Goal: Task Accomplishment & Management: Manage account settings

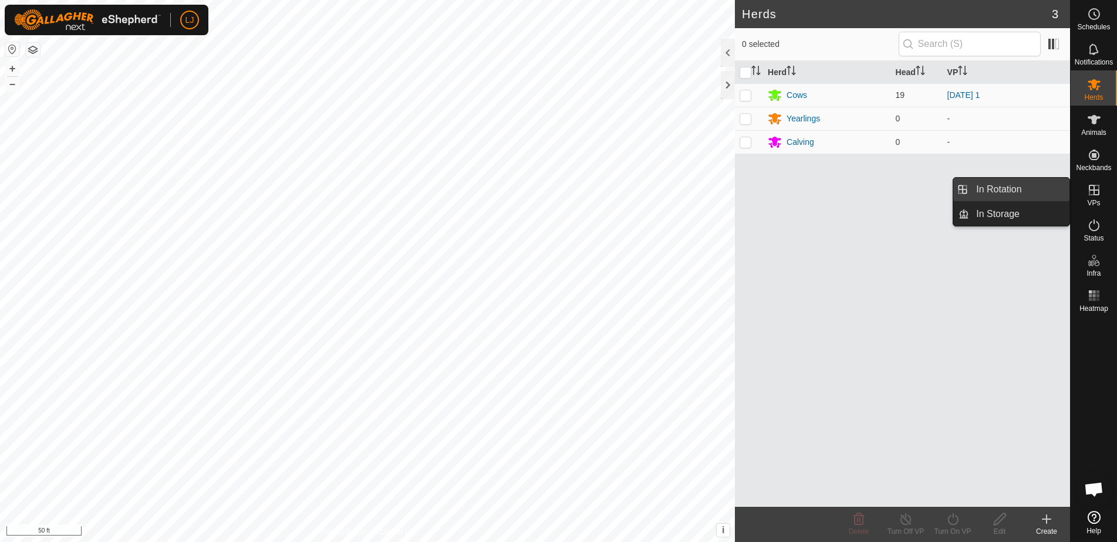
click at [1019, 188] on link "In Rotation" at bounding box center [1019, 189] width 100 height 23
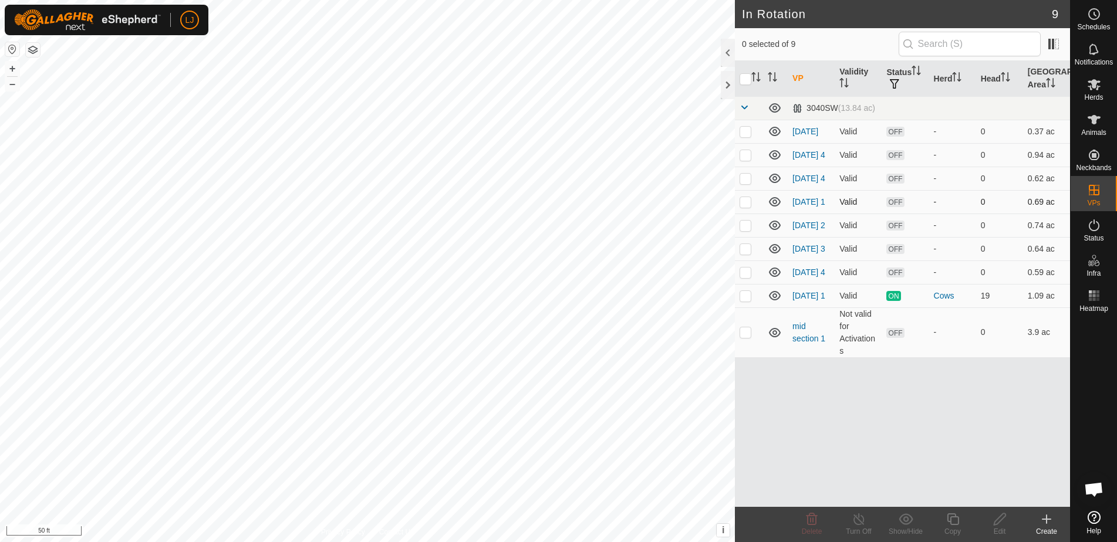
click at [752, 210] on td at bounding box center [749, 201] width 28 height 23
checkbox input "true"
drag, startPoint x: 749, startPoint y: 238, endPoint x: 749, endPoint y: 245, distance: 7.0
click at [749, 230] on p-checkbox at bounding box center [746, 225] width 12 height 9
checkbox input "true"
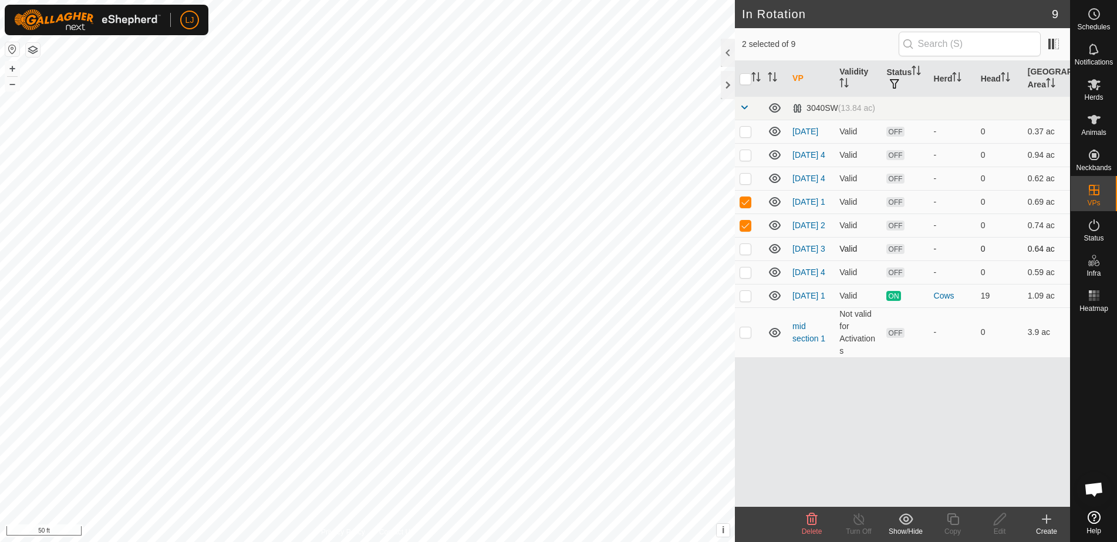
click at [746, 254] on p-checkbox at bounding box center [746, 248] width 12 height 9
checkbox input "true"
click at [744, 183] on p-checkbox at bounding box center [746, 178] width 12 height 9
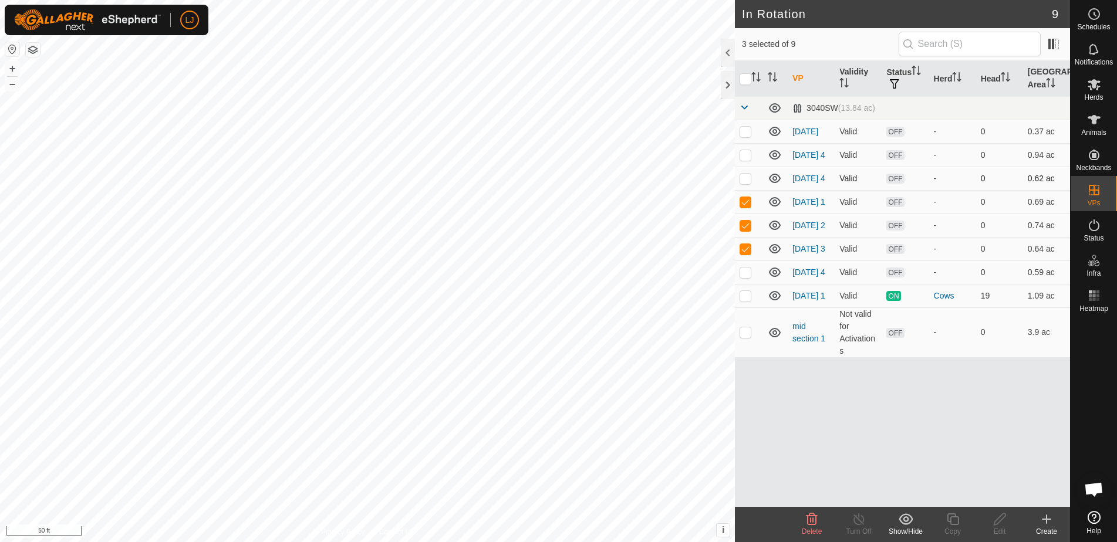
checkbox input "true"
click at [748, 160] on p-checkbox at bounding box center [746, 154] width 12 height 9
checkbox input "false"
click at [745, 136] on p-checkbox at bounding box center [746, 131] width 12 height 9
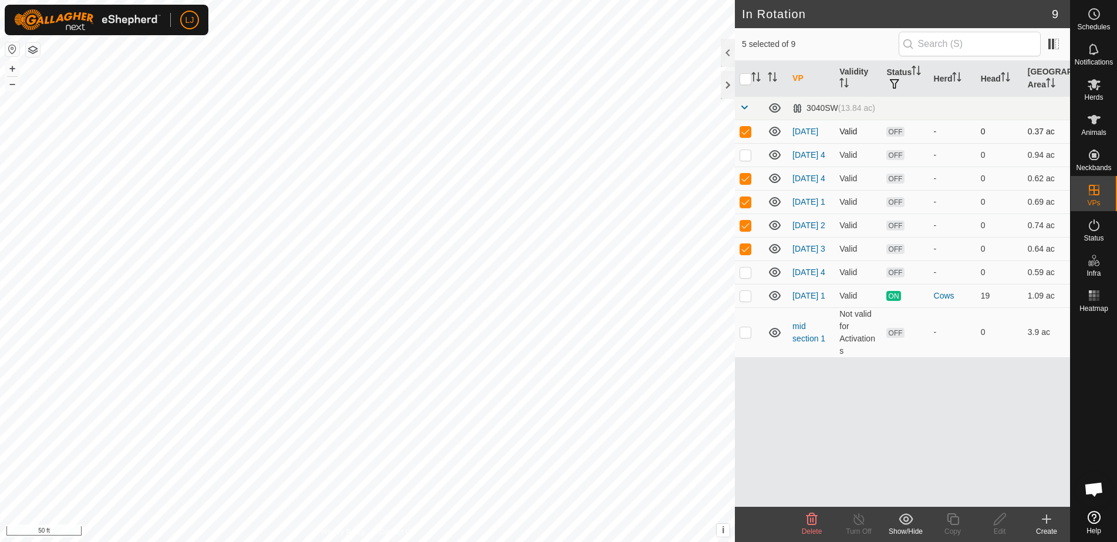
click at [745, 136] on p-checkbox at bounding box center [746, 131] width 12 height 9
checkbox input "false"
click at [805, 512] on icon at bounding box center [812, 519] width 14 height 14
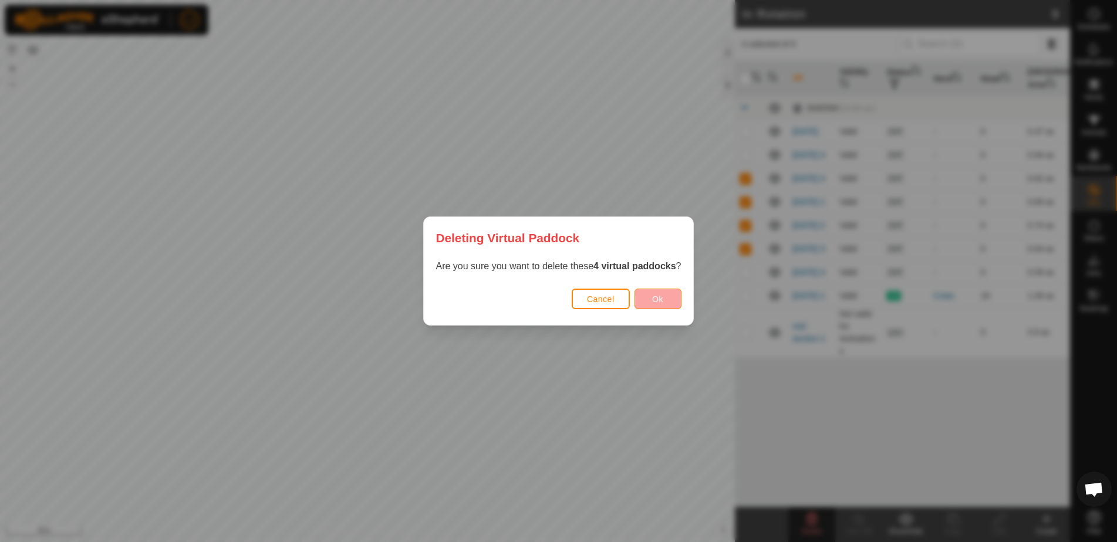
click at [654, 298] on span "Ok" at bounding box center [657, 299] width 11 height 9
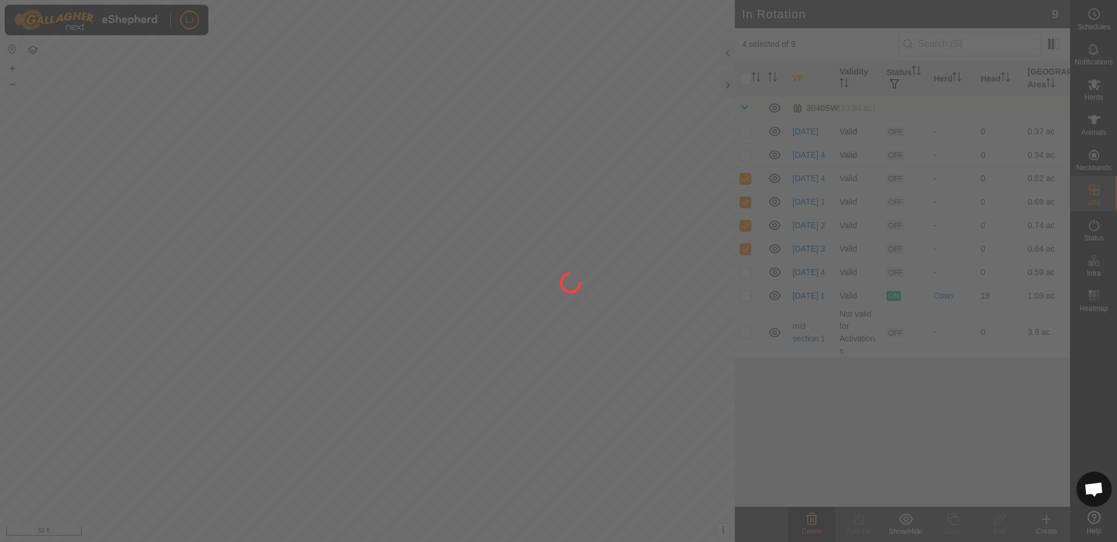
checkbox input "false"
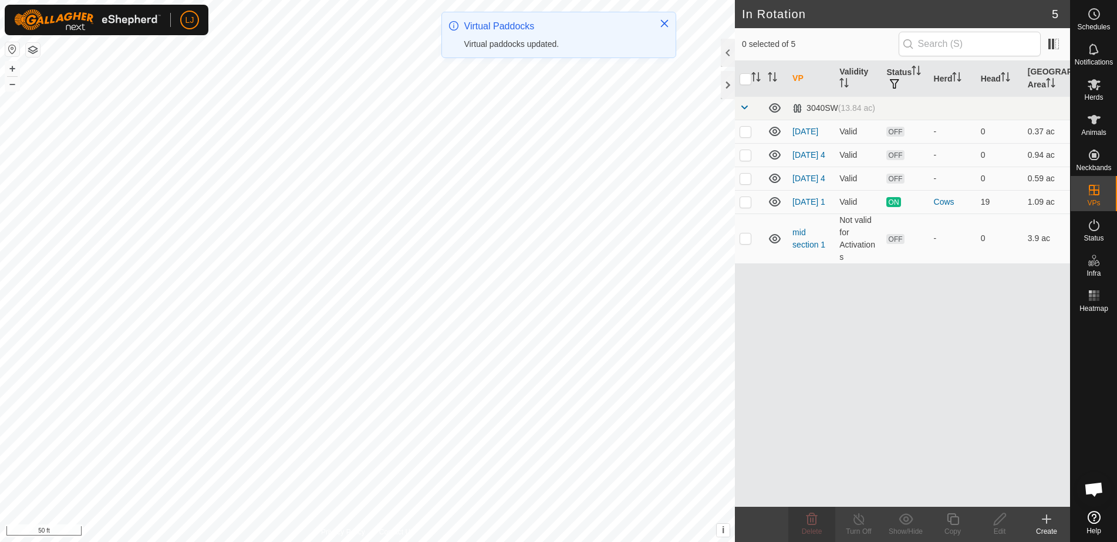
click at [1046, 519] on icon at bounding box center [1046, 519] width 8 height 0
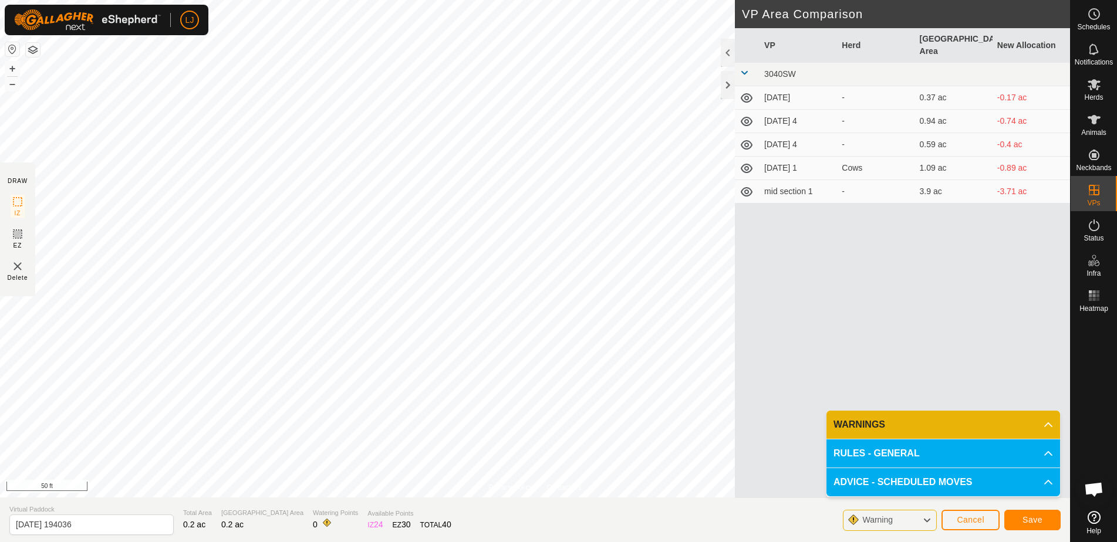
click at [1046, 517] on button "Save" at bounding box center [1032, 520] width 56 height 21
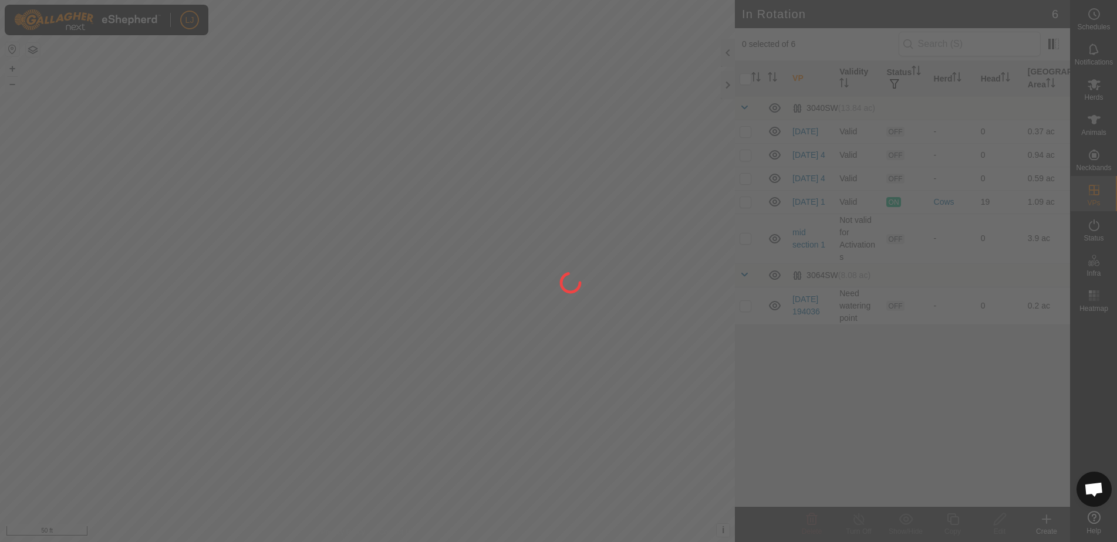
click at [748, 210] on div at bounding box center [558, 271] width 1117 height 542
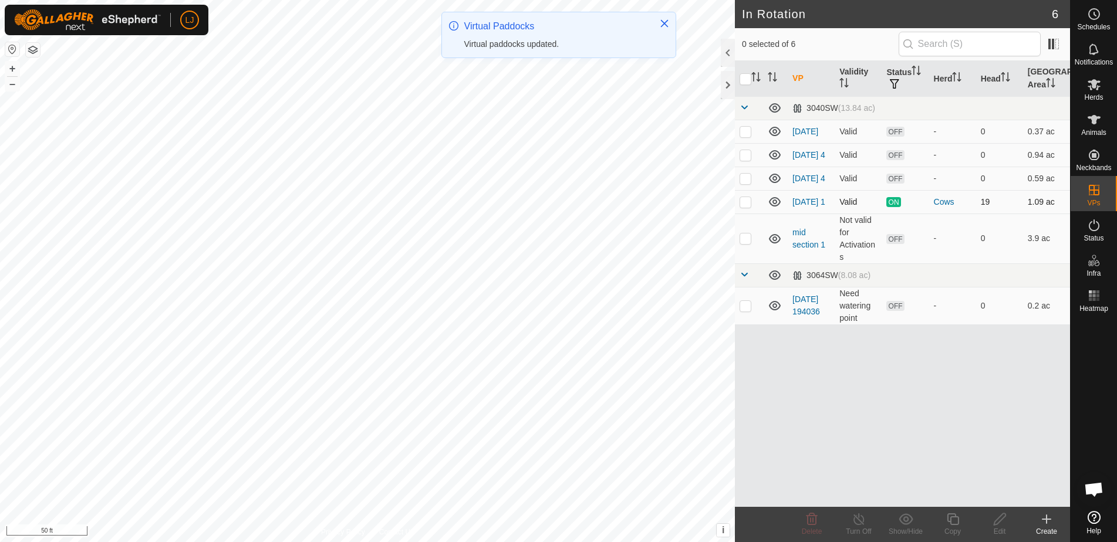
click at [748, 207] on p-checkbox at bounding box center [746, 201] width 12 height 9
checkbox input "true"
click at [952, 518] on icon at bounding box center [953, 519] width 15 height 14
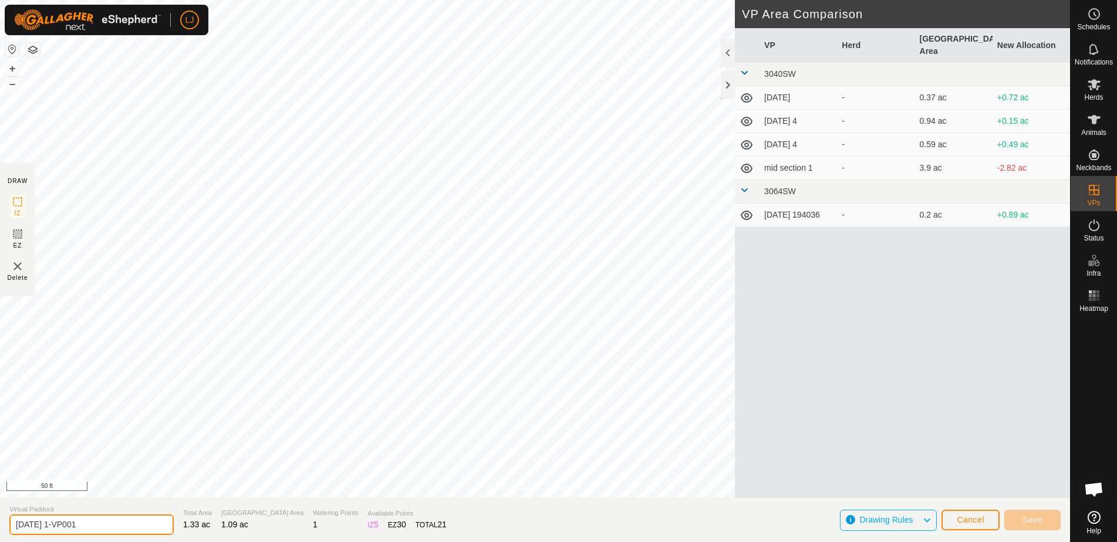
drag, startPoint x: 53, startPoint y: 529, endPoint x: 163, endPoint y: 526, distance: 109.2
click at [163, 526] on section "Virtual Paddock [DATE] 1-VP001 Total Area 1.33 ac Grazing Area 1.09 ac Watering…" at bounding box center [535, 520] width 1070 height 45
type input "[DATE] 1"
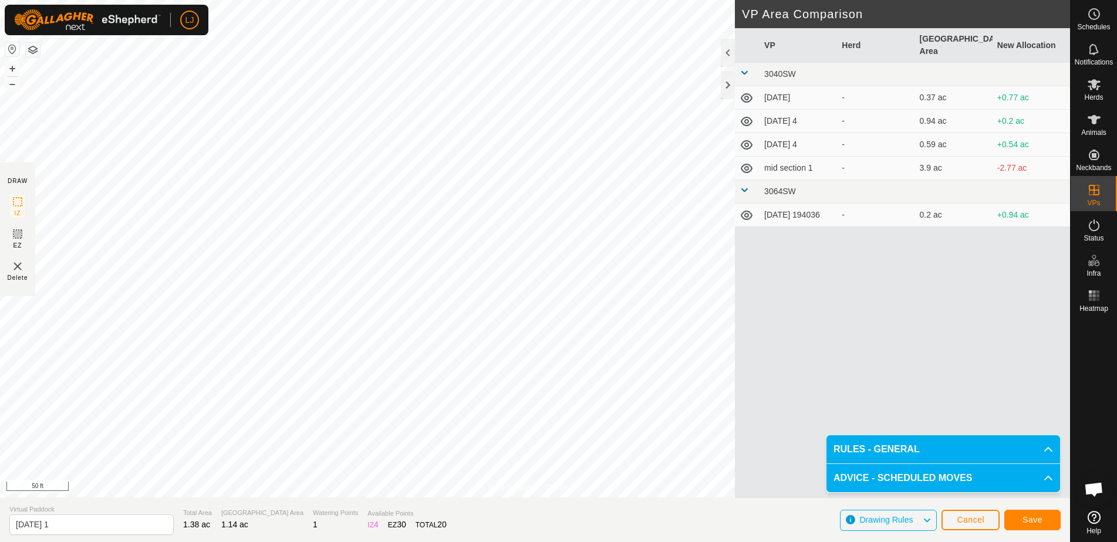
click at [1041, 522] on span "Save" at bounding box center [1032, 519] width 20 height 9
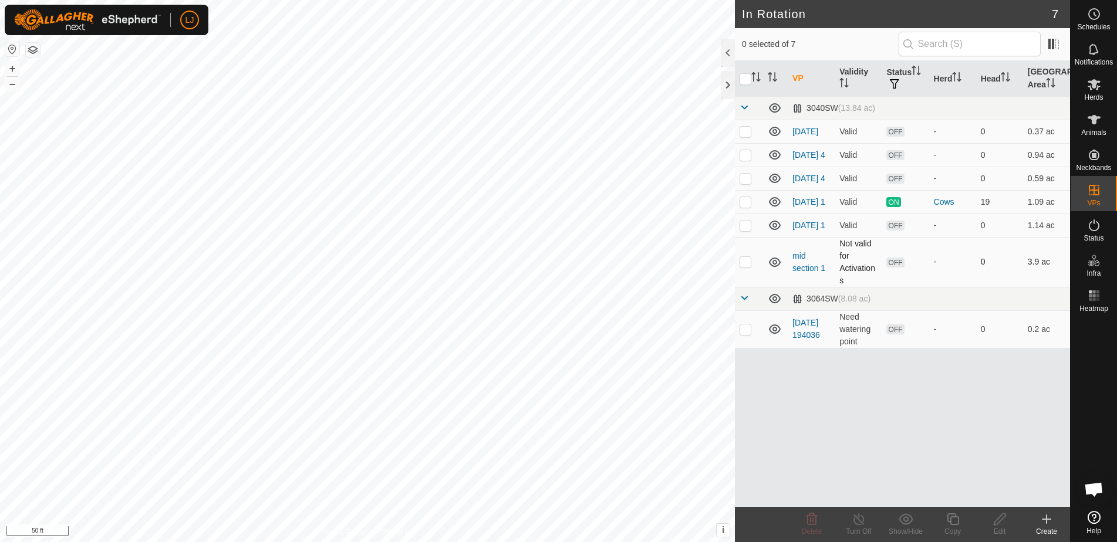
drag, startPoint x: 744, startPoint y: 234, endPoint x: 761, endPoint y: 271, distance: 40.2
click at [744, 230] on p-checkbox at bounding box center [746, 225] width 12 height 9
checkbox input "true"
click at [955, 532] on div "Copy" at bounding box center [952, 531] width 47 height 11
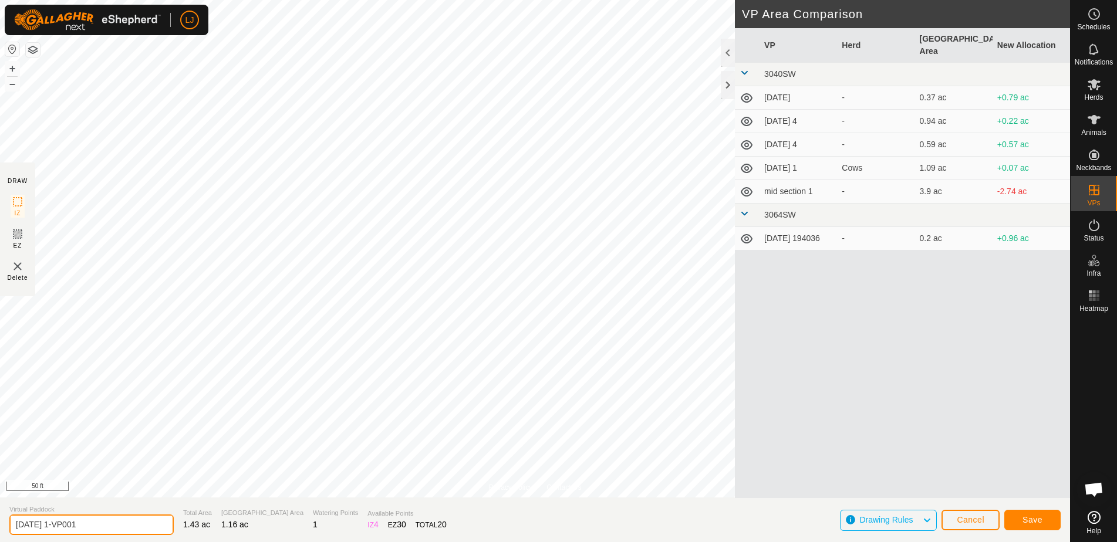
drag, startPoint x: 64, startPoint y: 526, endPoint x: 144, endPoint y: 525, distance: 80.4
click at [143, 526] on input "[DATE] 1-VP001" at bounding box center [91, 525] width 164 height 21
type input "[DATE] 2"
click at [1027, 522] on span "Save" at bounding box center [1032, 519] width 20 height 9
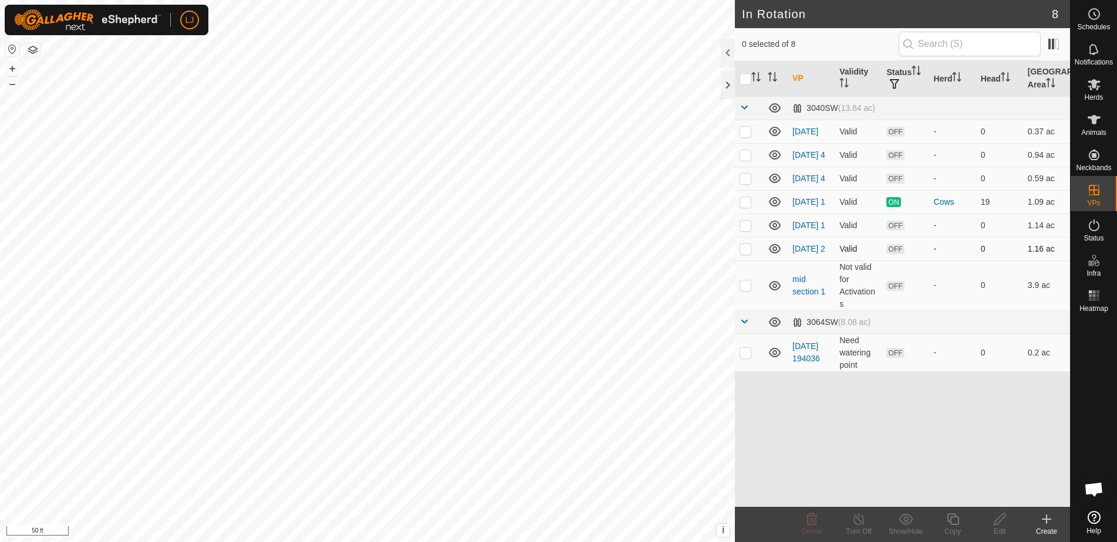
click at [746, 254] on p-checkbox at bounding box center [746, 248] width 12 height 9
checkbox input "true"
click at [950, 520] on icon at bounding box center [953, 520] width 12 height 12
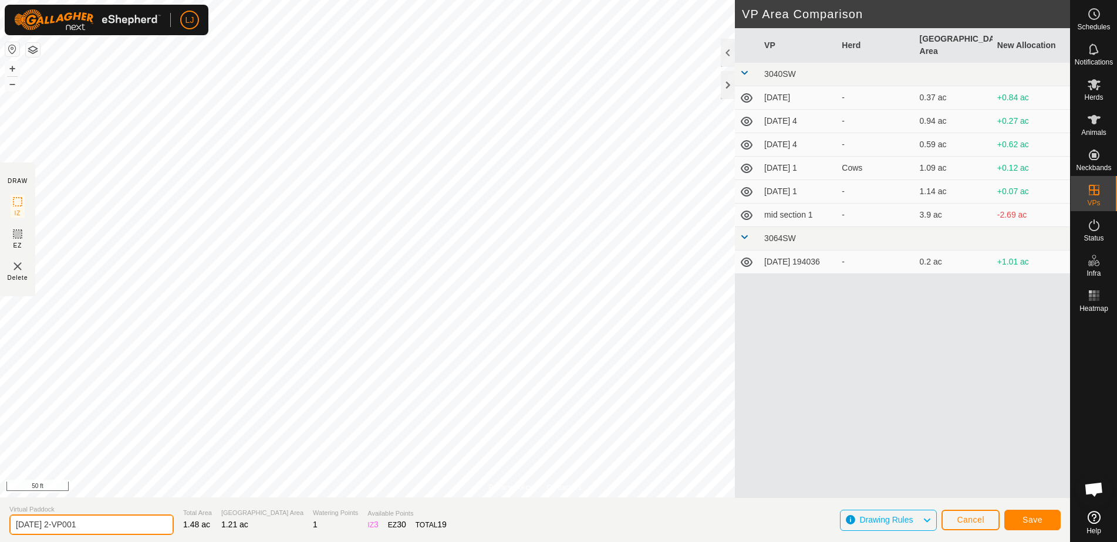
click at [69, 531] on input "[DATE] 2-VP001" at bounding box center [91, 525] width 164 height 21
drag, startPoint x: 60, startPoint y: 526, endPoint x: 137, endPoint y: 527, distance: 77.5
click at [137, 527] on input "[DATE] 2-VP001" at bounding box center [91, 525] width 164 height 21
type input "[DATE] 3"
click at [1031, 516] on span "Save" at bounding box center [1032, 519] width 20 height 9
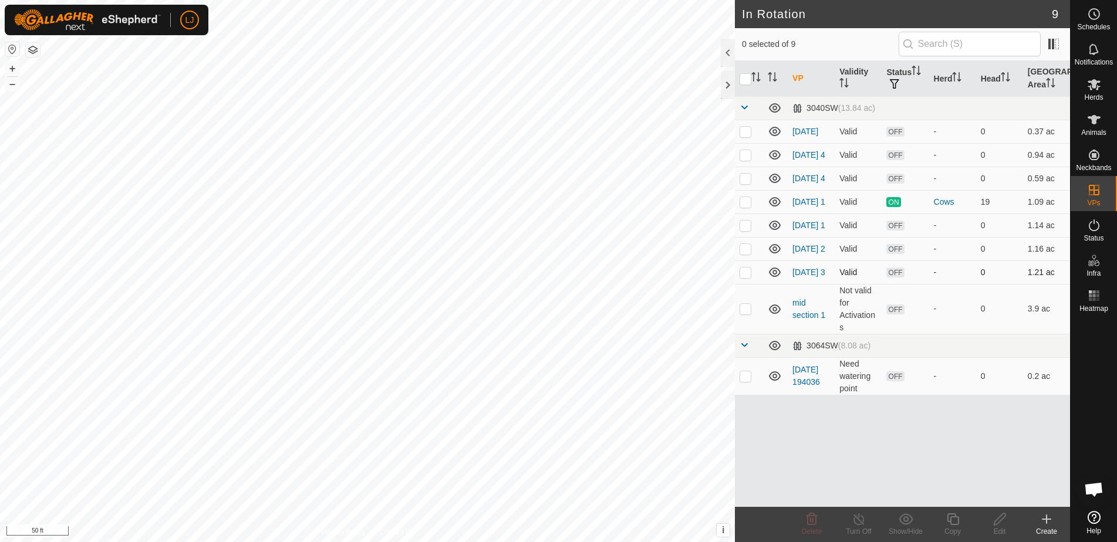
click at [746, 277] on p-checkbox at bounding box center [746, 272] width 12 height 9
checkbox input "true"
click at [952, 534] on div "Copy" at bounding box center [952, 531] width 47 height 11
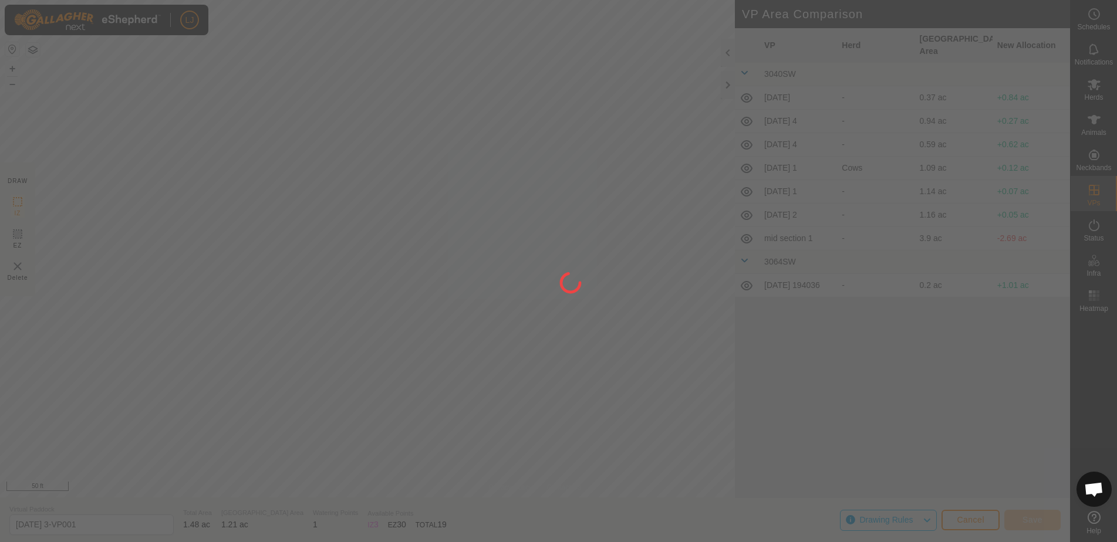
drag, startPoint x: 906, startPoint y: 514, endPoint x: 387, endPoint y: 214, distance: 598.8
click at [387, 214] on div at bounding box center [558, 271] width 1117 height 542
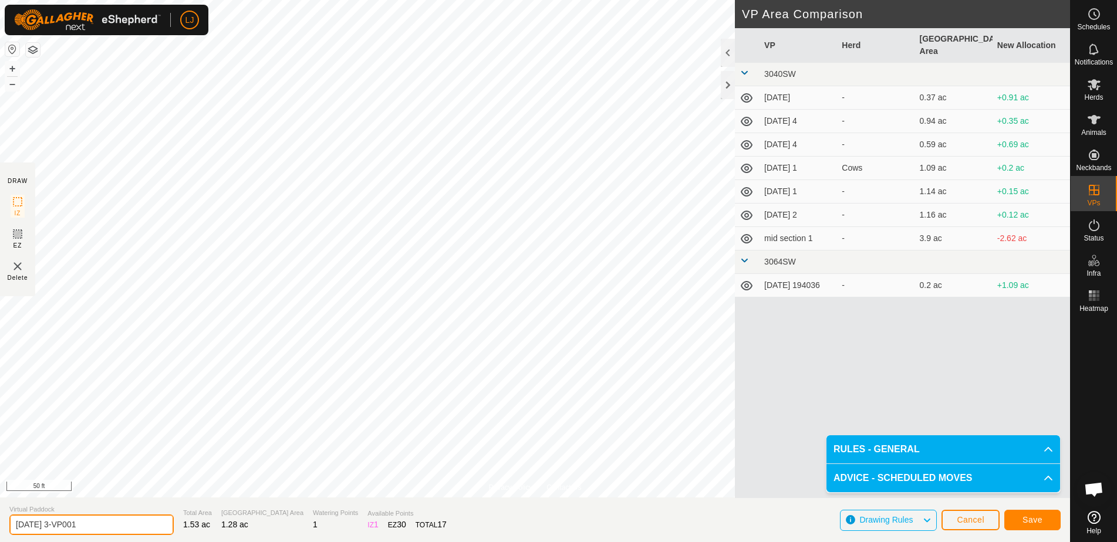
drag, startPoint x: 61, startPoint y: 529, endPoint x: 125, endPoint y: 524, distance: 64.1
click at [125, 524] on input "[DATE] 3-VP001" at bounding box center [91, 525] width 164 height 21
type input "[DATE] 4"
click at [1038, 524] on span "Save" at bounding box center [1032, 519] width 20 height 9
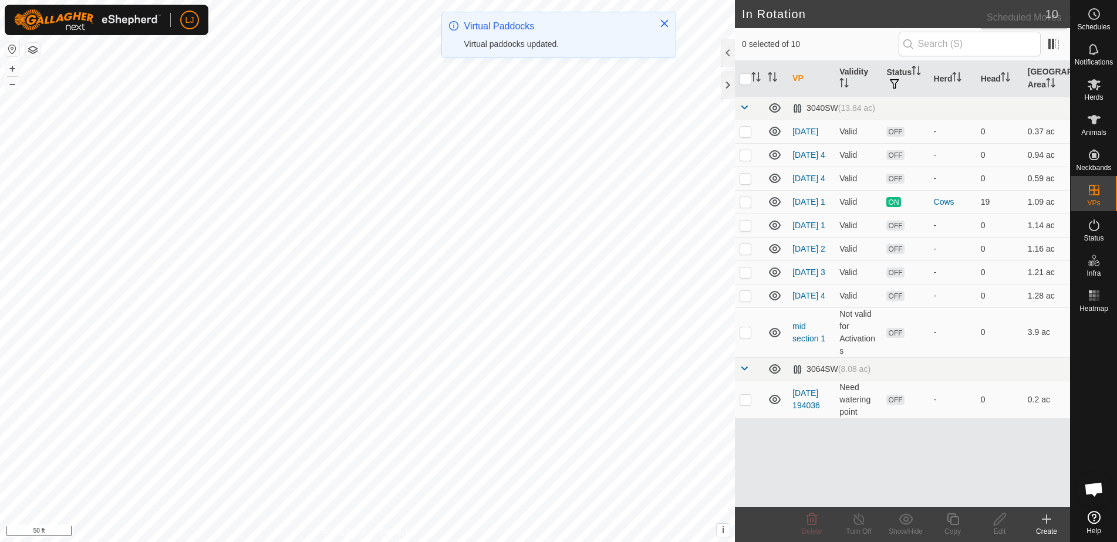
click at [1095, 23] on span "Schedules" at bounding box center [1093, 26] width 33 height 7
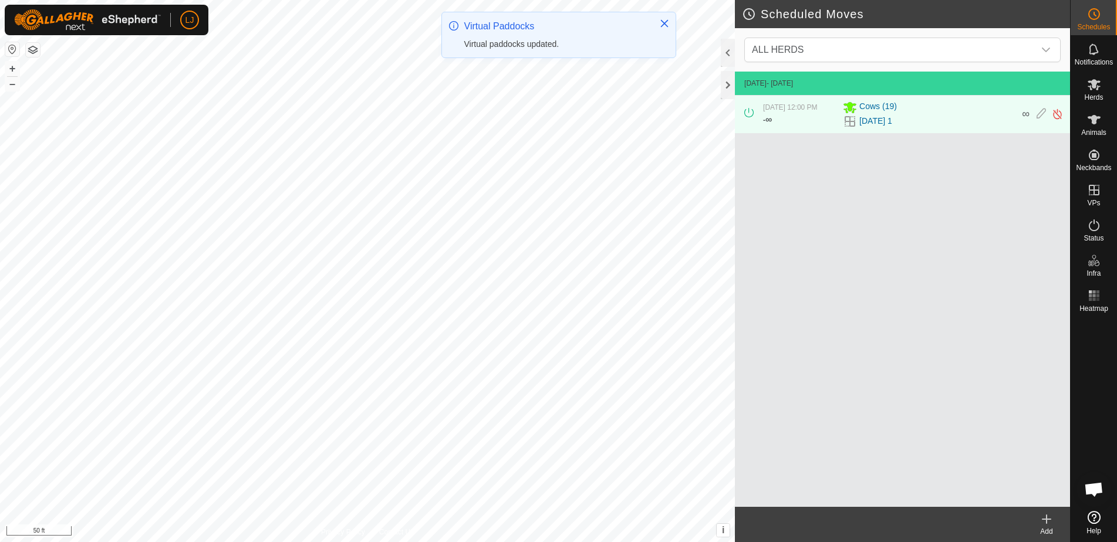
click at [1043, 514] on icon at bounding box center [1046, 519] width 14 height 14
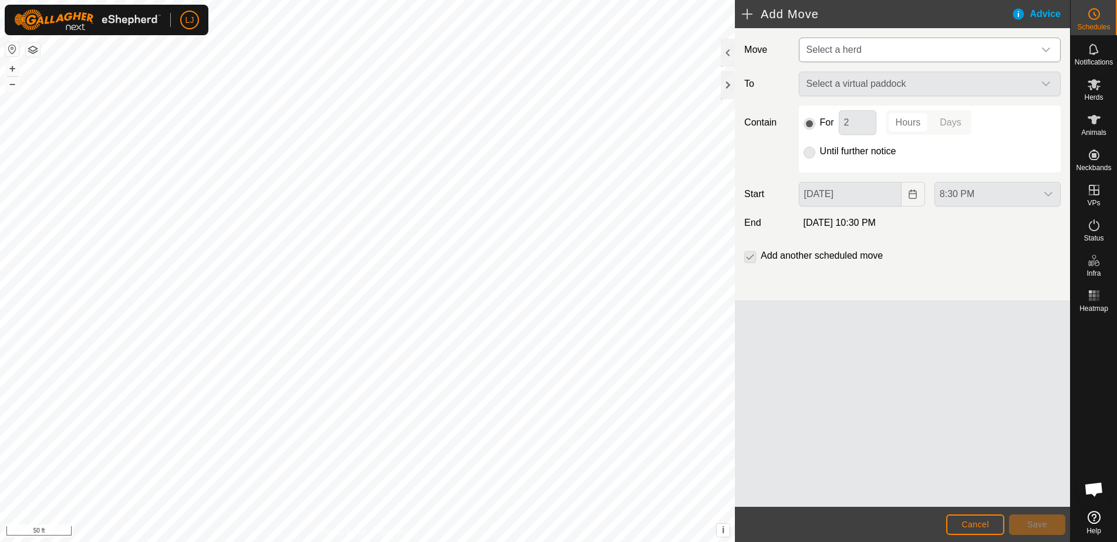
click at [810, 46] on span "Select a herd" at bounding box center [833, 50] width 55 height 10
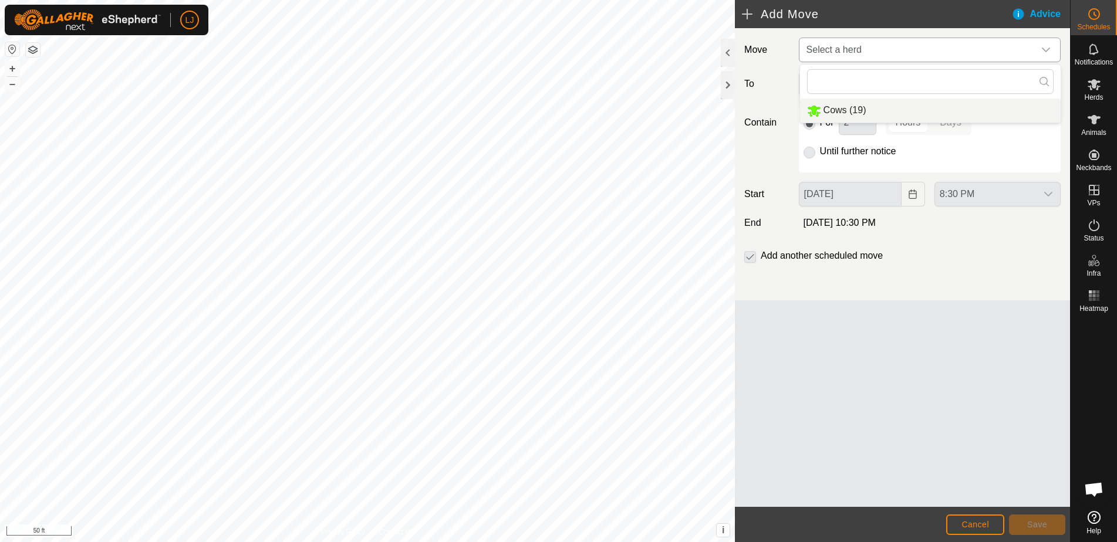
click at [859, 104] on li "Cows (19)" at bounding box center [930, 111] width 261 height 24
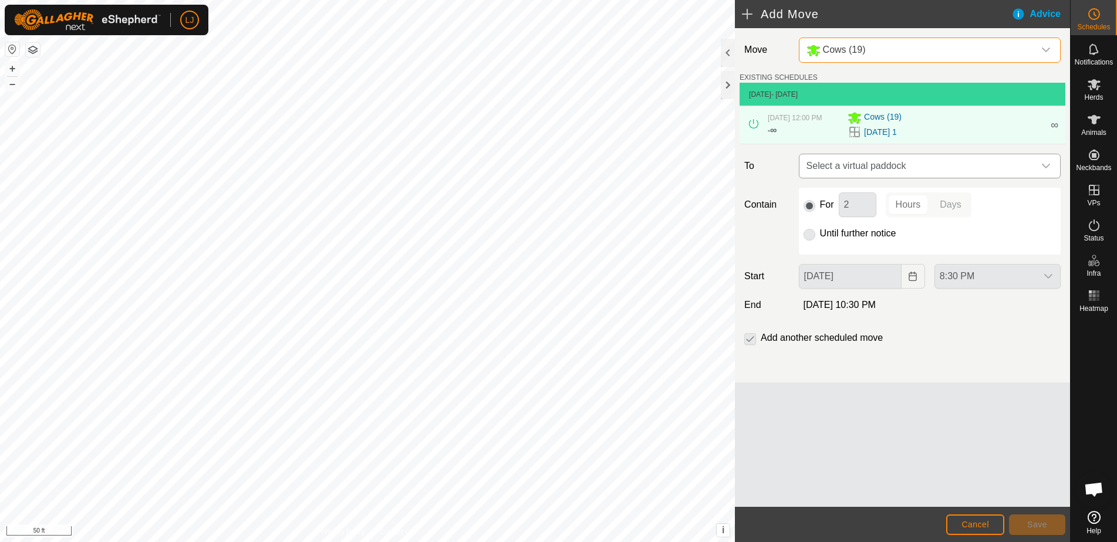
click at [862, 178] on span "Select a virtual paddock" at bounding box center [918, 165] width 232 height 23
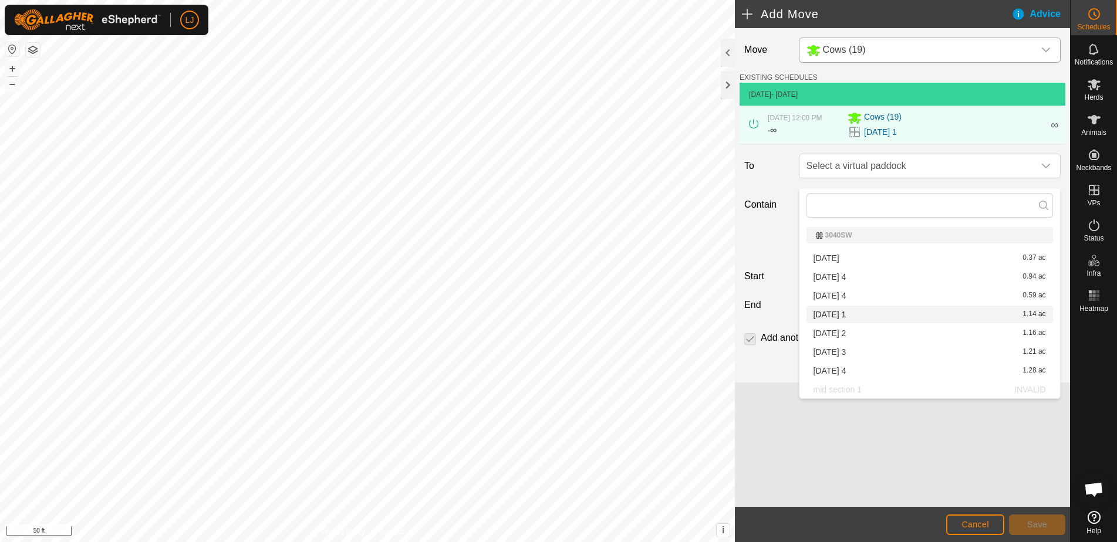
click at [865, 317] on li "[DATE] 1 1.14 ac" at bounding box center [929, 315] width 247 height 18
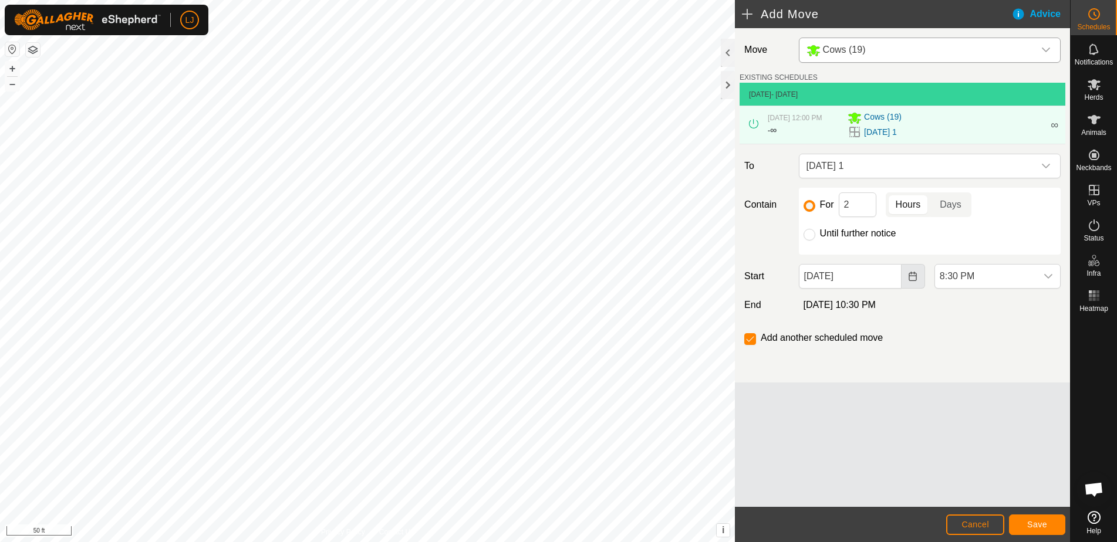
click at [908, 281] on icon "Choose Date" at bounding box center [912, 276] width 9 height 9
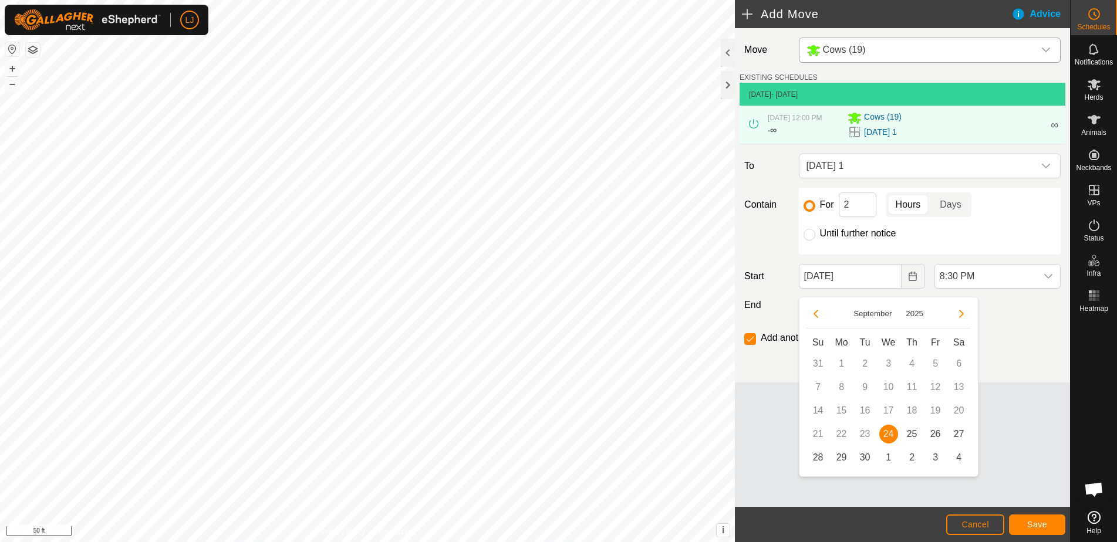
drag, startPoint x: 911, startPoint y: 431, endPoint x: 931, endPoint y: 404, distance: 33.9
click at [911, 431] on span "25" at bounding box center [912, 434] width 19 height 19
type input "[DATE]"
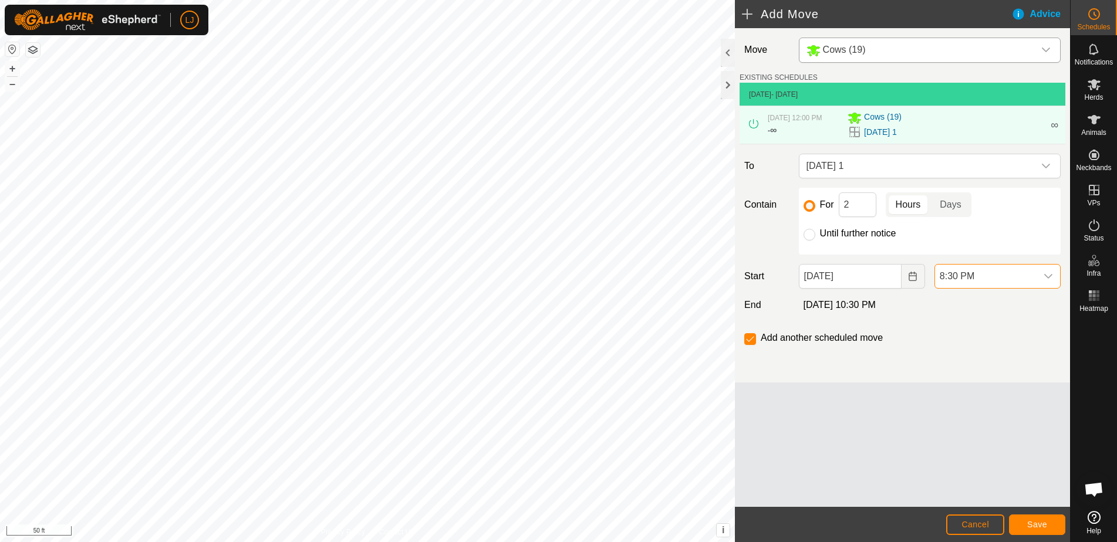
click at [1003, 288] on span "8:30 PM" at bounding box center [986, 276] width 102 height 23
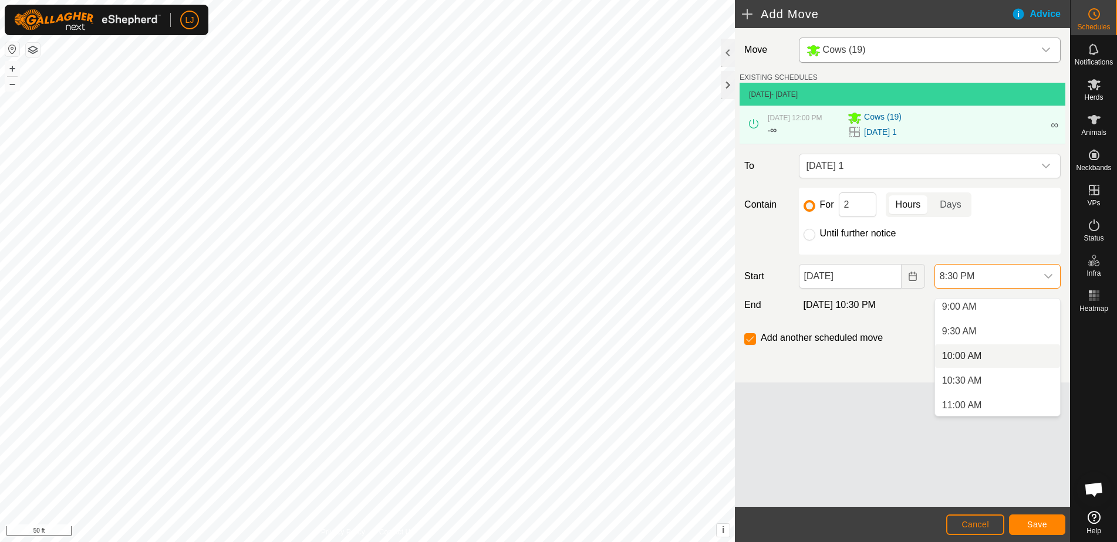
scroll to position [448, 0]
click at [995, 356] on li "10:00 AM" at bounding box center [997, 355] width 125 height 23
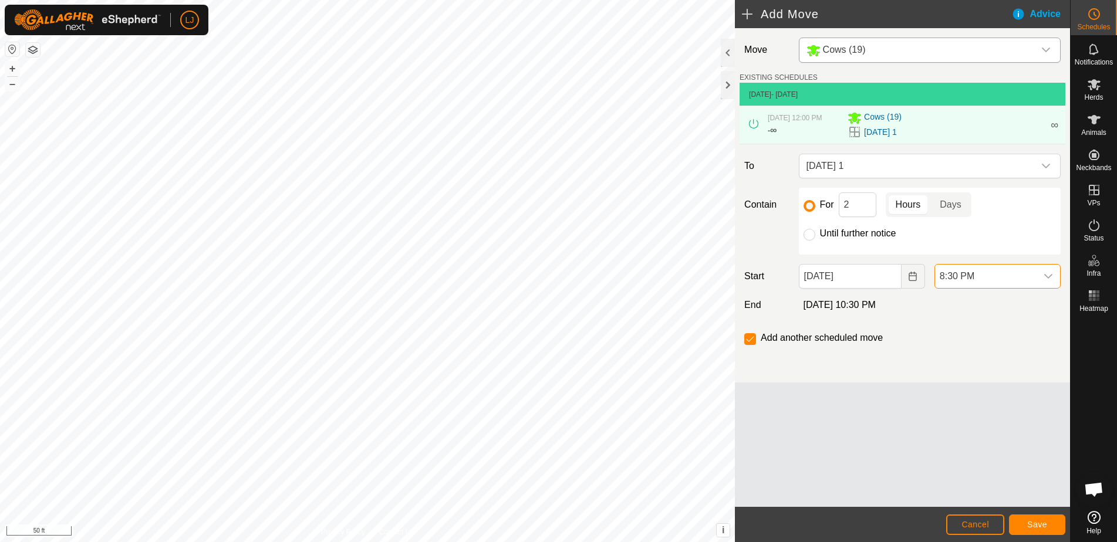
scroll to position [917, 0]
click at [1031, 525] on span "Save" at bounding box center [1037, 524] width 20 height 9
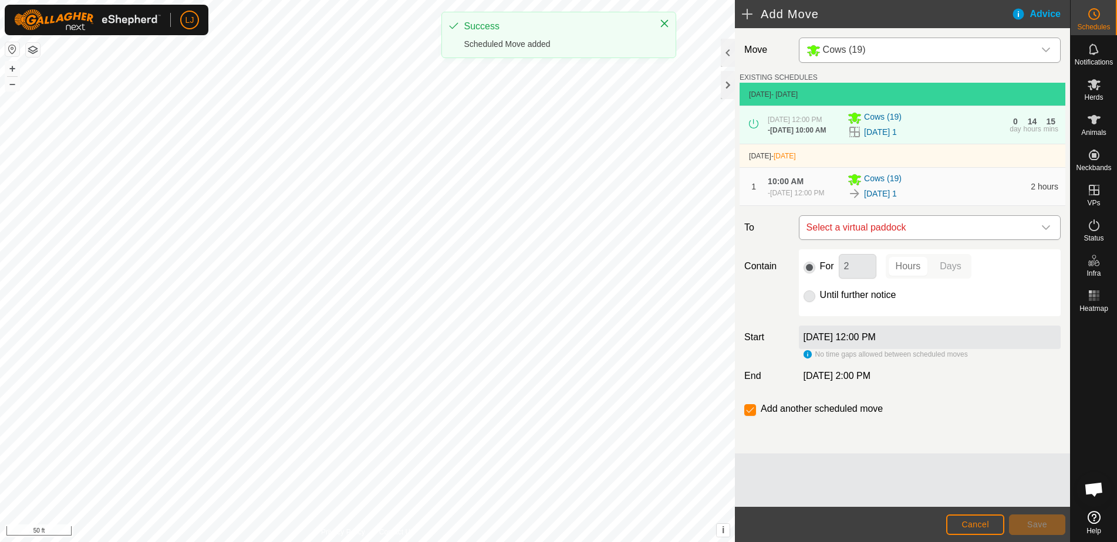
click at [915, 239] on span "Select a virtual paddock" at bounding box center [918, 227] width 232 height 23
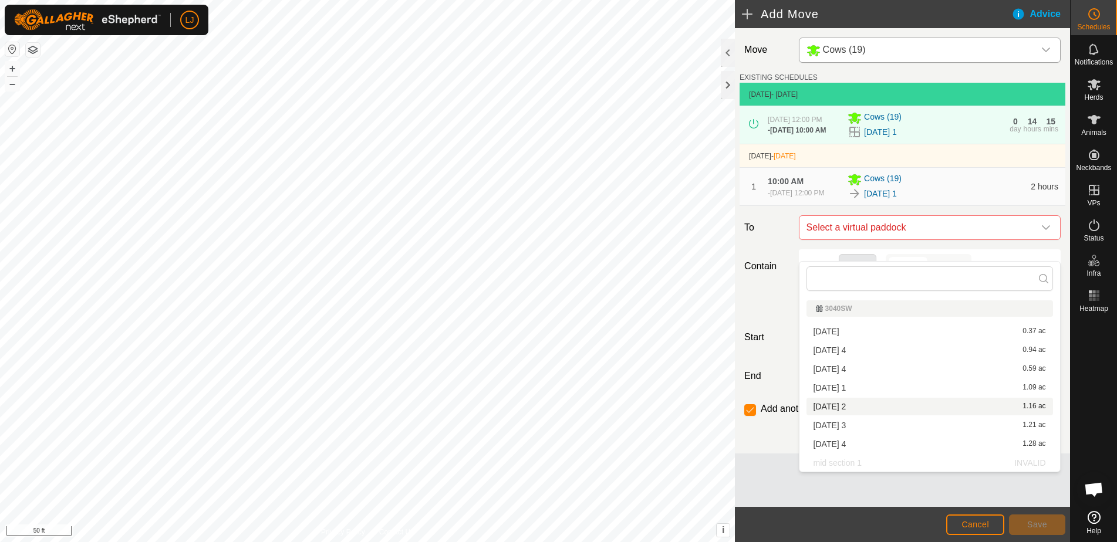
click at [870, 403] on li "[DATE] 2 1.16 ac" at bounding box center [929, 407] width 247 height 18
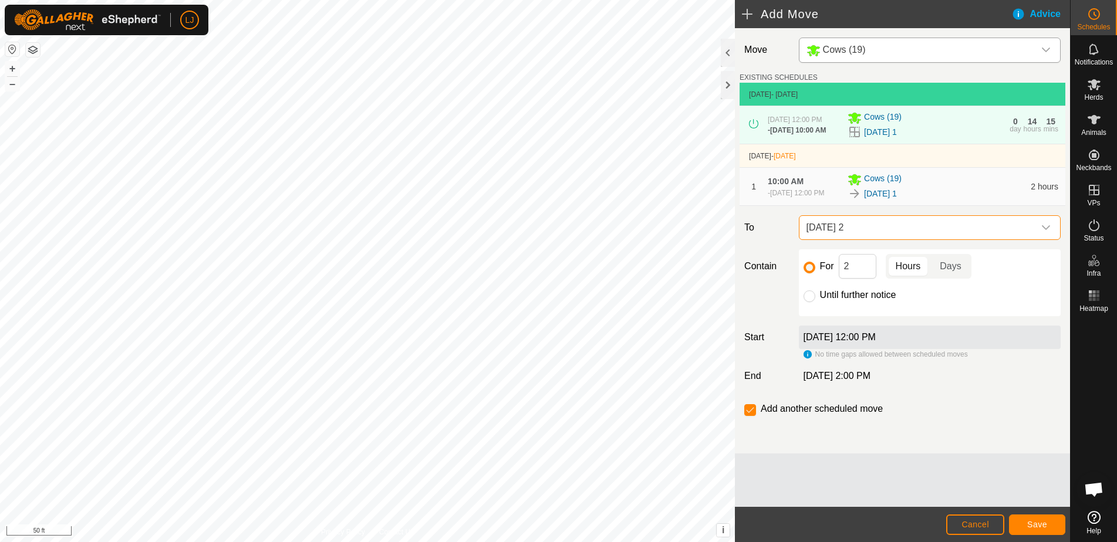
click at [1039, 522] on span "Save" at bounding box center [1037, 524] width 20 height 9
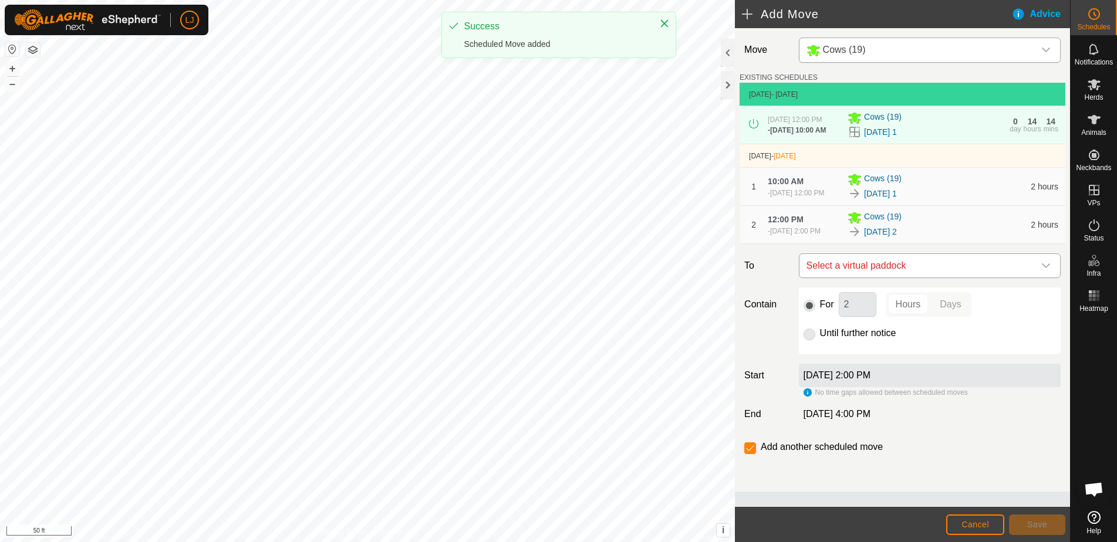
click at [921, 278] on span "Select a virtual paddock" at bounding box center [918, 265] width 232 height 23
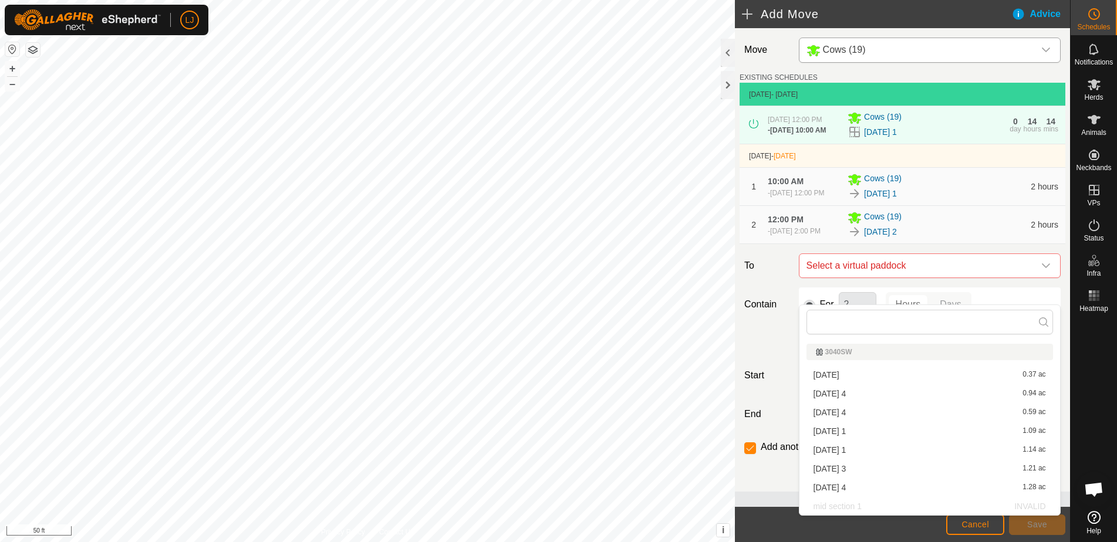
click at [887, 472] on li "[DATE] 3 1.21 ac" at bounding box center [929, 469] width 247 height 18
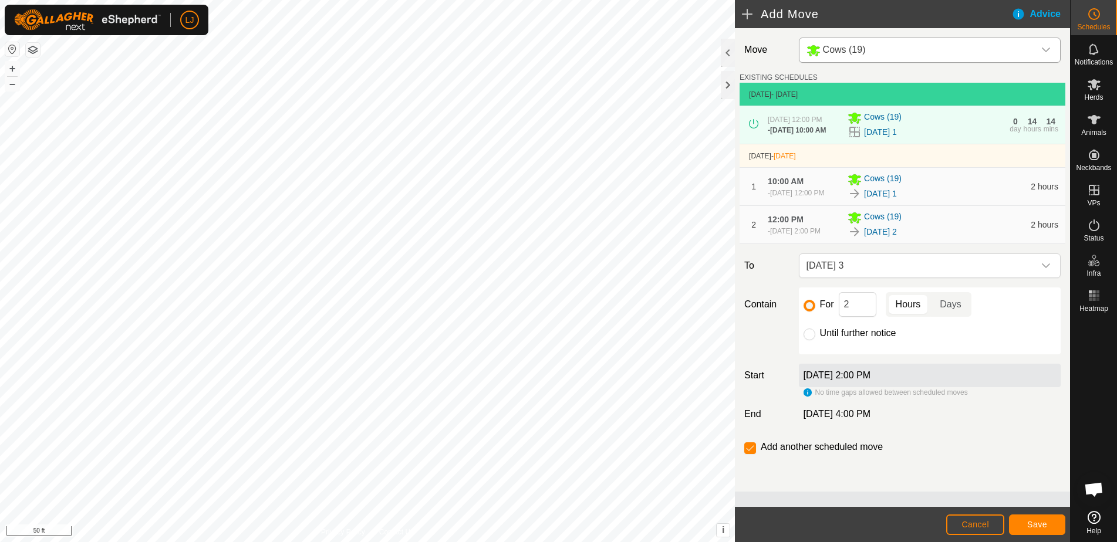
click at [1022, 522] on button "Save" at bounding box center [1037, 525] width 56 height 21
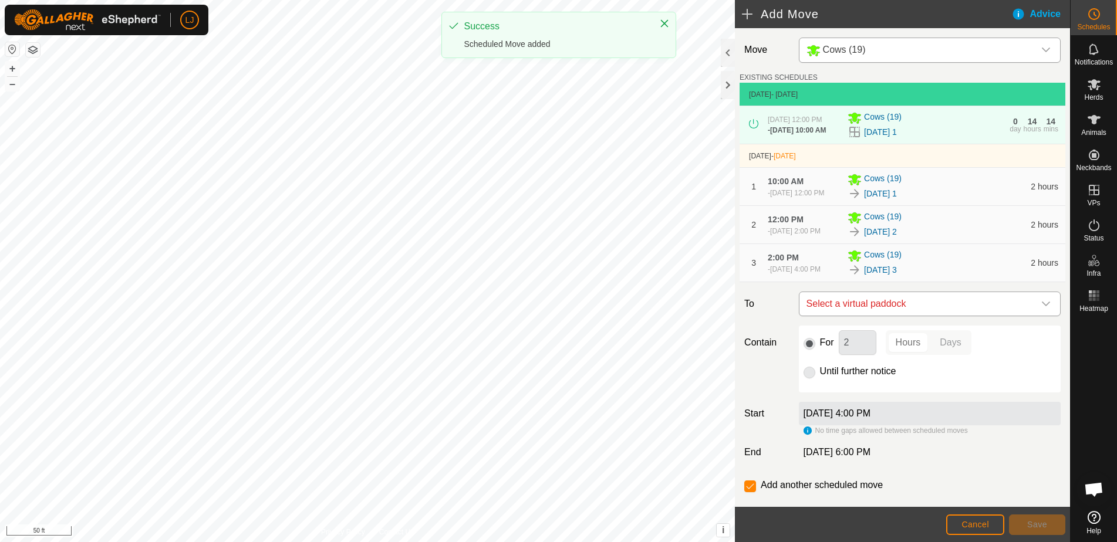
click at [939, 316] on span "Select a virtual paddock" at bounding box center [918, 303] width 232 height 23
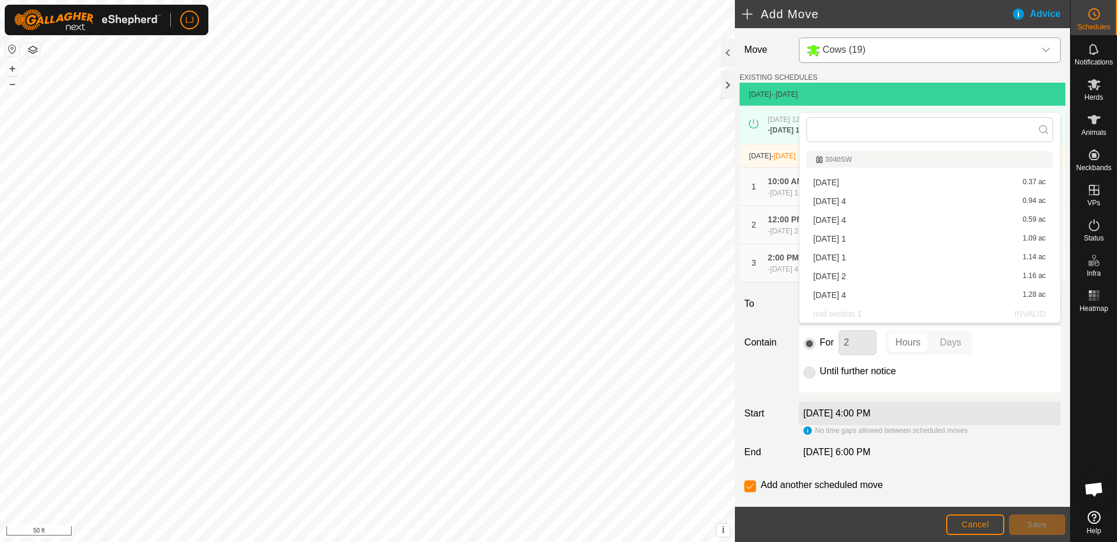
click at [885, 288] on li "[DATE] 4 1.28 ac" at bounding box center [929, 295] width 247 height 18
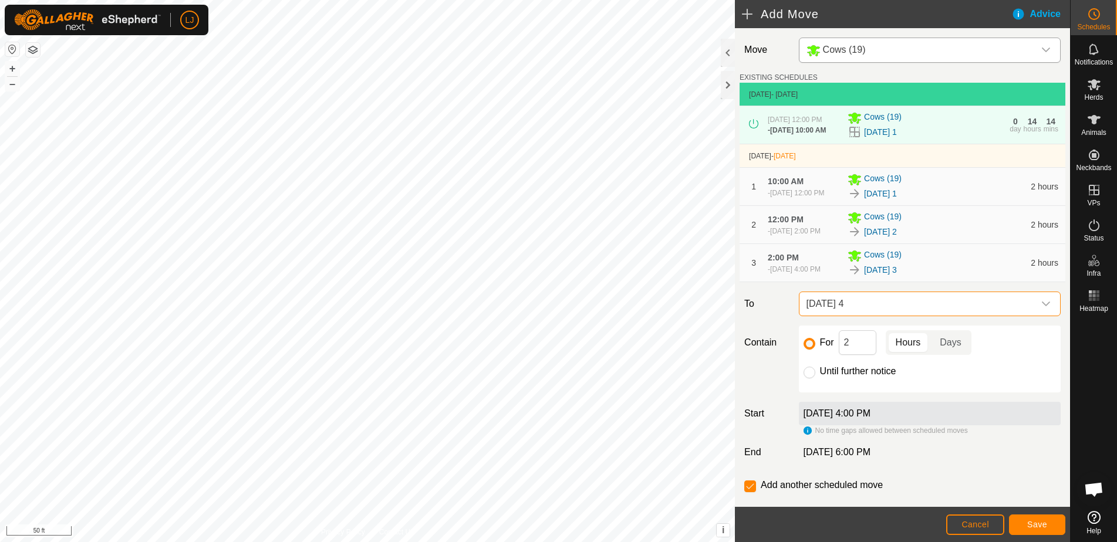
click at [855, 376] on label "Until further notice" at bounding box center [858, 371] width 76 height 9
click at [815, 379] on input "Until further notice" at bounding box center [810, 373] width 12 height 12
radio input "true"
checkbox input "false"
click at [1041, 524] on span "Save" at bounding box center [1037, 524] width 20 height 9
